Goal: Check status: Check status

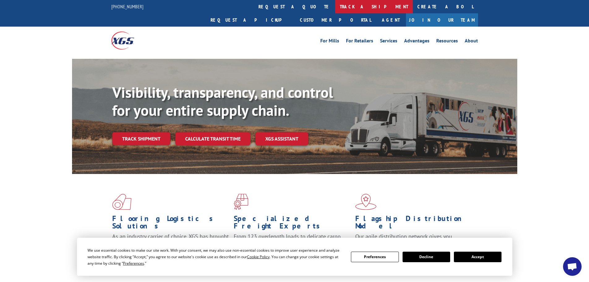
click at [335, 4] on link "track a shipment" at bounding box center [374, 6] width 78 height 13
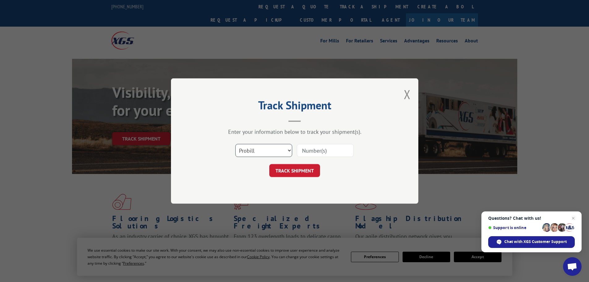
click at [290, 150] on select "Select category... Probill BOL PO" at bounding box center [263, 150] width 57 height 13
select select "bol"
click at [235, 144] on select "Select category... Probill BOL PO" at bounding box center [263, 150] width 57 height 13
click at [307, 146] on input at bounding box center [325, 150] width 57 height 13
click at [306, 150] on input at bounding box center [325, 150] width 57 height 13
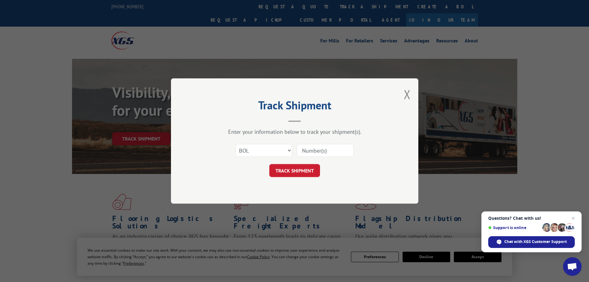
click at [317, 150] on input at bounding box center [325, 150] width 57 height 13
type input "5058883"
click button "TRACK SHIPMENT" at bounding box center [294, 170] width 51 height 13
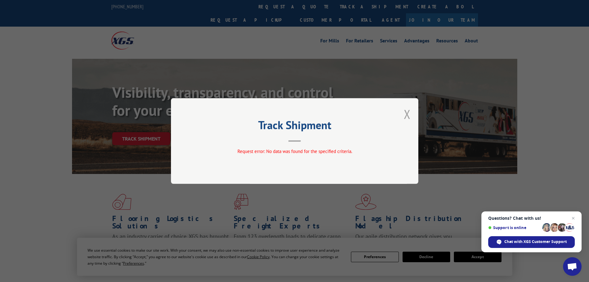
click at [407, 115] on button "Close modal" at bounding box center [407, 114] width 7 height 16
